Goal: Obtain resource: Obtain resource

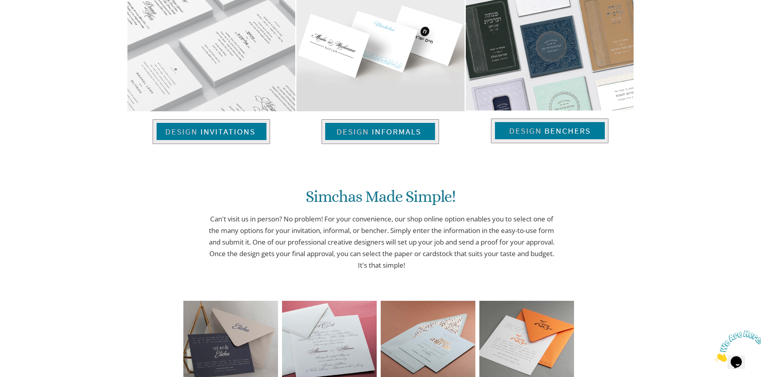
scroll to position [597, 0]
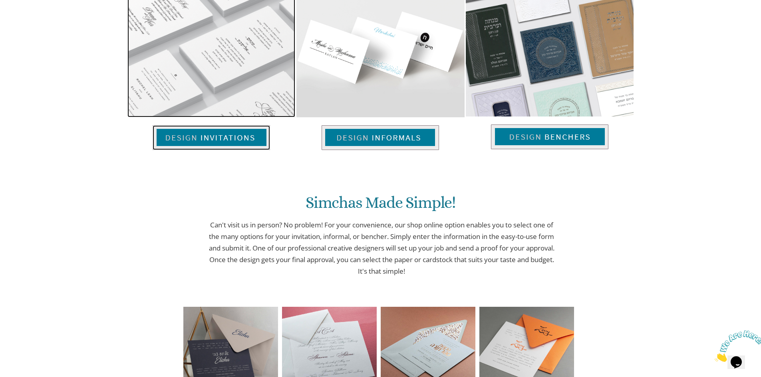
click at [193, 135] on img at bounding box center [211, 137] width 117 height 25
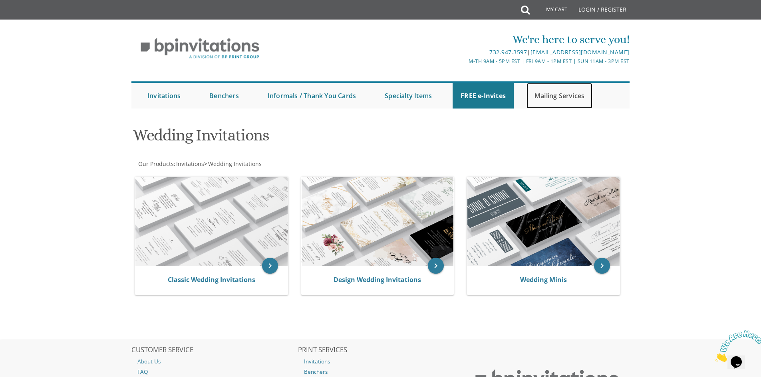
click at [549, 93] on link "Mailing Services" at bounding box center [559, 96] width 66 height 26
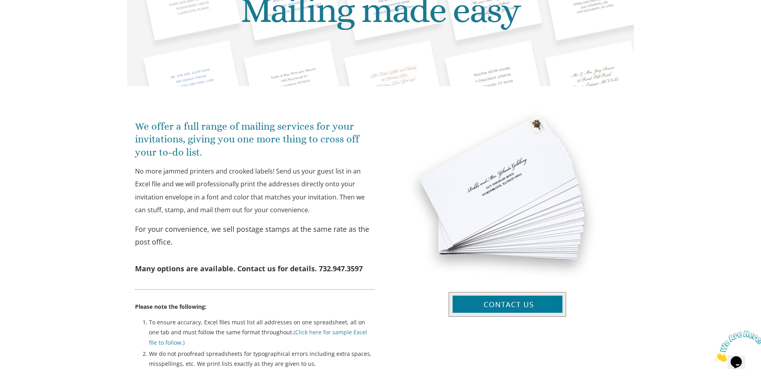
scroll to position [200, 0]
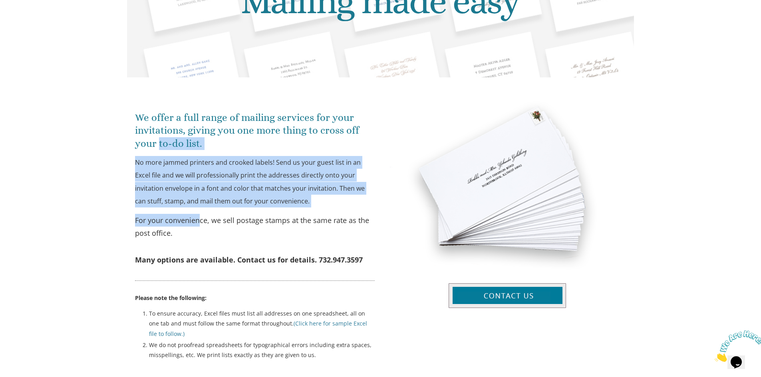
drag, startPoint x: 151, startPoint y: 139, endPoint x: 201, endPoint y: 208, distance: 85.8
click at [201, 208] on div "We offer a full range of mailing services for your invitations, giving you one …" at bounding box center [254, 226] width 254 height 282
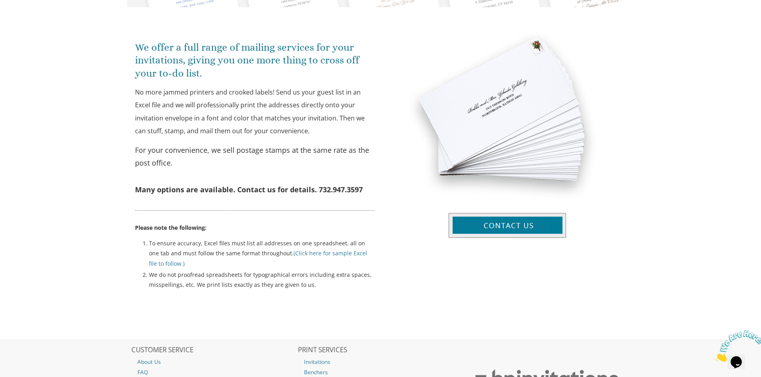
scroll to position [280, 0]
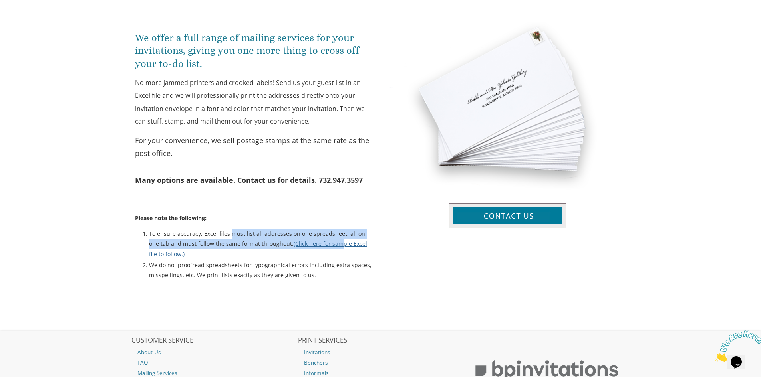
drag, startPoint x: 228, startPoint y: 236, endPoint x: 327, endPoint y: 244, distance: 99.7
click at [327, 244] on li "To ensure accuracy, Excel files must list all addresses on one spreadsheet, all…" at bounding box center [262, 245] width 226 height 32
click at [242, 234] on li "To ensure accuracy, Excel files must list all addresses on one spreadsheet, all…" at bounding box center [262, 245] width 226 height 32
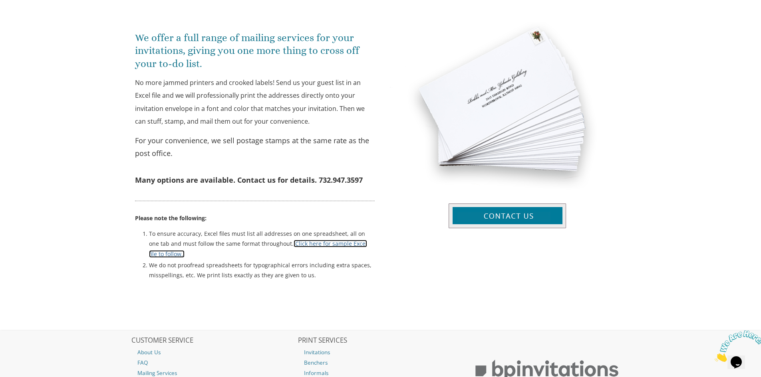
click at [313, 243] on link "(Click here for sample Excel file to follow.)" at bounding box center [258, 249] width 218 height 18
